Goal: Task Accomplishment & Management: Use online tool/utility

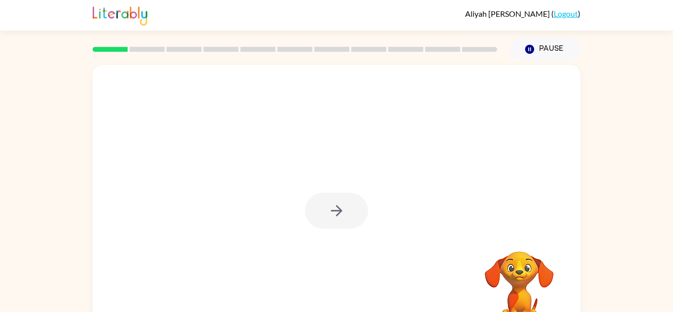
click at [333, 201] on div at bounding box center [336, 211] width 63 height 36
click at [333, 201] on button "button" at bounding box center [336, 211] width 63 height 36
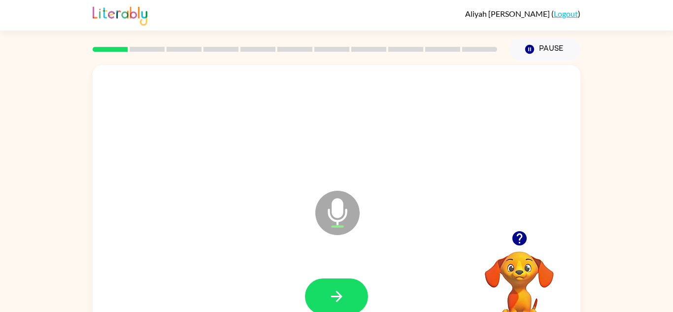
click at [382, 246] on icon "Microphone The Microphone is here when it is your turn to talk" at bounding box center [387, 225] width 148 height 74
click at [355, 298] on button "button" at bounding box center [336, 296] width 63 height 36
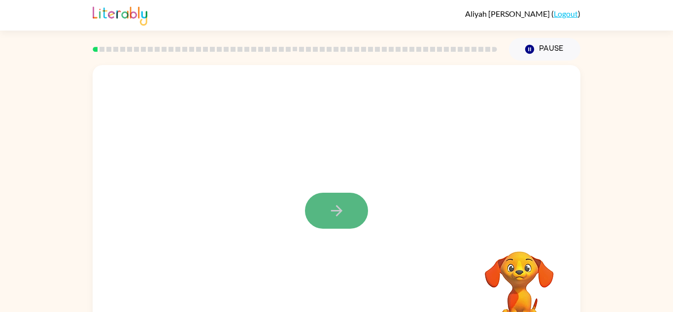
click at [330, 208] on icon "button" at bounding box center [336, 210] width 17 height 17
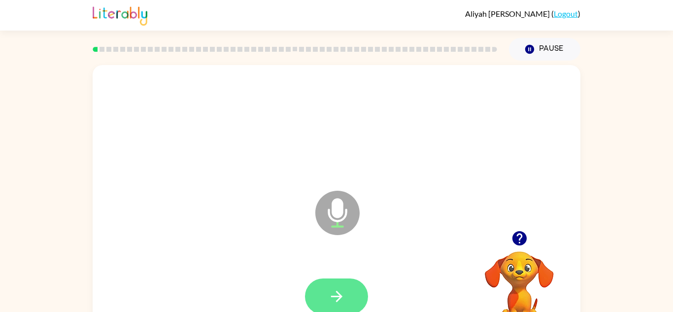
click at [335, 293] on icon "button" at bounding box center [336, 296] width 17 height 17
click at [330, 293] on icon "button" at bounding box center [336, 296] width 17 height 17
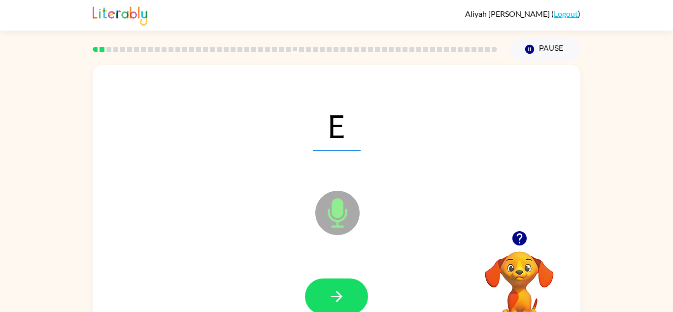
click at [330, 293] on icon "button" at bounding box center [336, 296] width 17 height 17
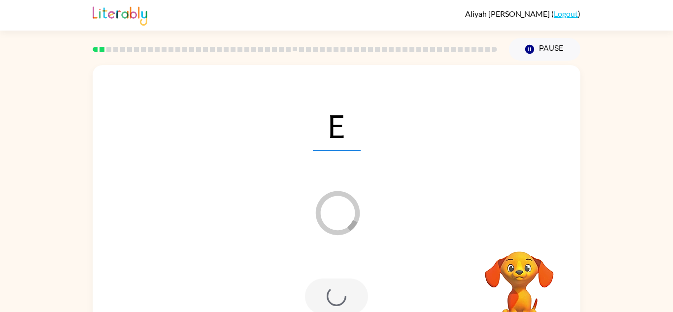
click at [330, 293] on div at bounding box center [336, 296] width 63 height 36
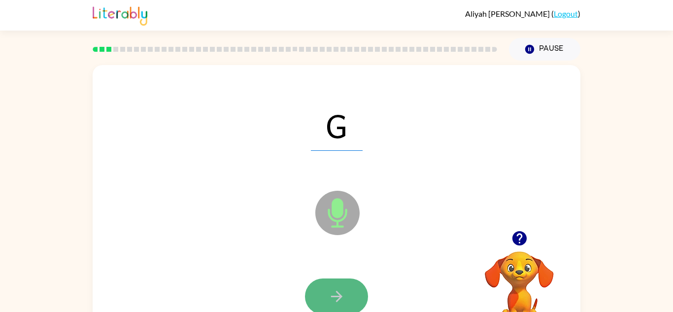
click at [333, 292] on icon "button" at bounding box center [336, 296] width 17 height 17
click at [334, 305] on button "button" at bounding box center [336, 296] width 63 height 36
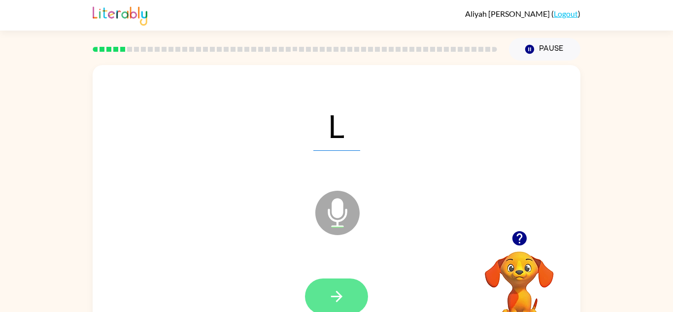
click at [335, 291] on icon "button" at bounding box center [336, 296] width 17 height 17
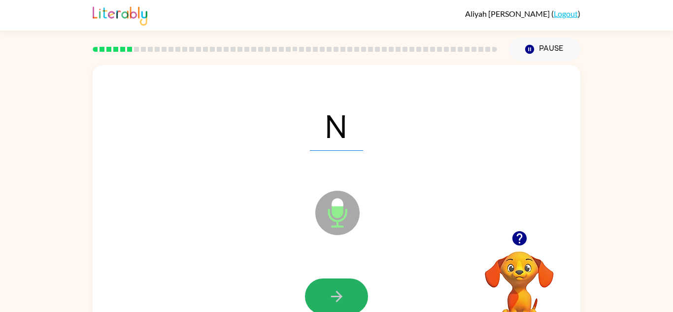
click at [335, 290] on icon "button" at bounding box center [336, 296] width 17 height 17
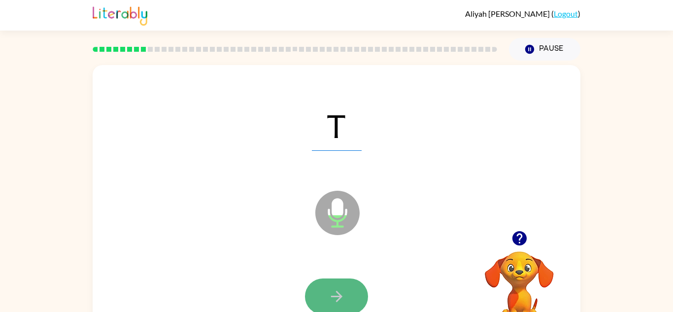
click at [335, 295] on icon "button" at bounding box center [335, 296] width 11 height 11
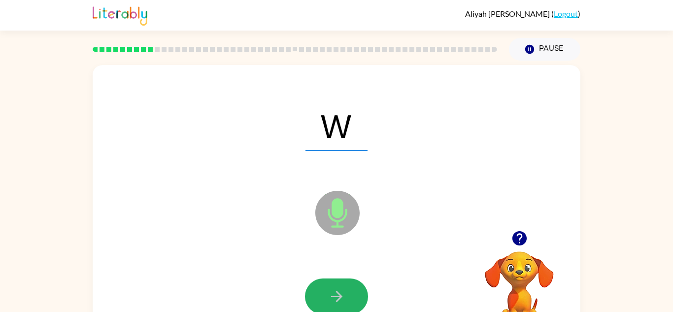
click at [335, 295] on icon "button" at bounding box center [336, 296] width 17 height 17
click at [335, 295] on div at bounding box center [336, 296] width 63 height 36
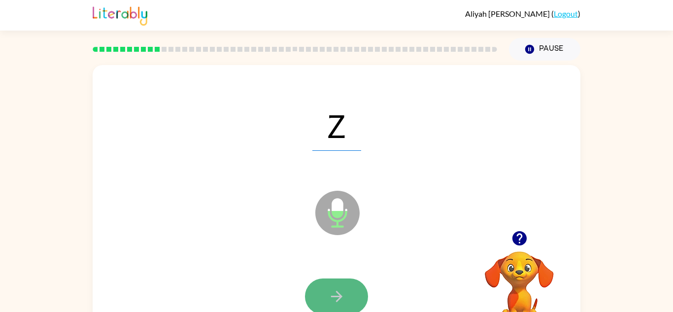
click at [344, 292] on icon "button" at bounding box center [336, 296] width 17 height 17
click at [344, 290] on icon "button" at bounding box center [336, 296] width 17 height 17
click at [342, 291] on icon "button" at bounding box center [336, 296] width 17 height 17
click at [344, 290] on icon "button" at bounding box center [336, 296] width 17 height 17
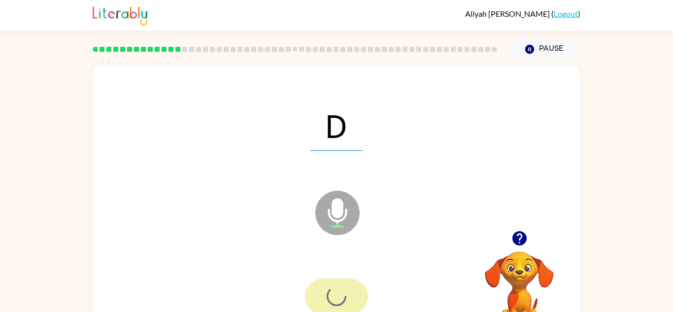
click at [344, 290] on div at bounding box center [336, 296] width 63 height 36
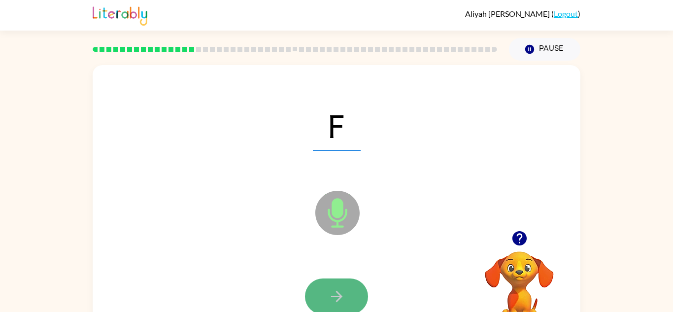
click at [340, 302] on icon "button" at bounding box center [336, 296] width 17 height 17
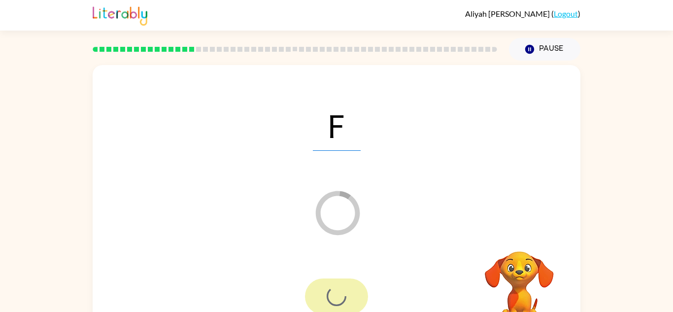
click at [340, 303] on div at bounding box center [336, 296] width 63 height 36
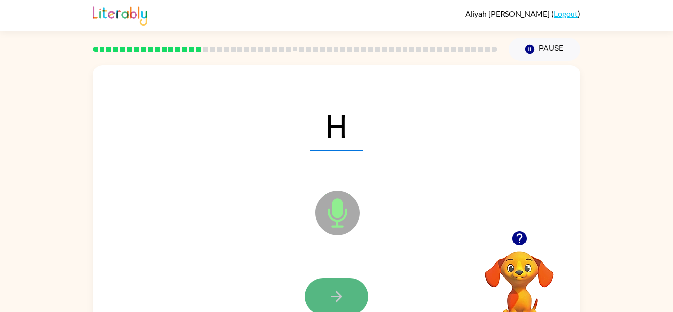
click at [342, 293] on icon "button" at bounding box center [336, 296] width 17 height 17
